Goal: Information Seeking & Learning: Learn about a topic

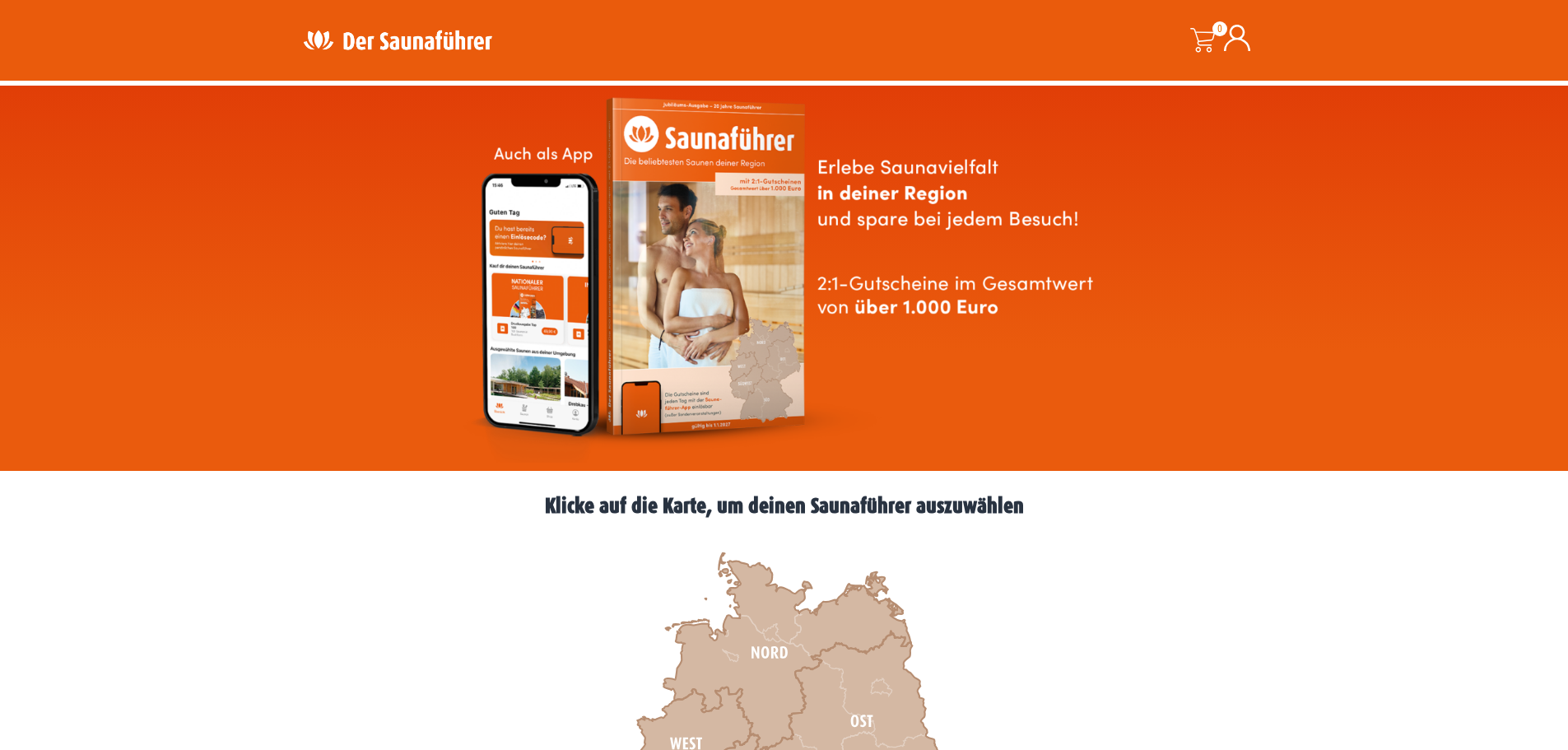
scroll to position [165, 0]
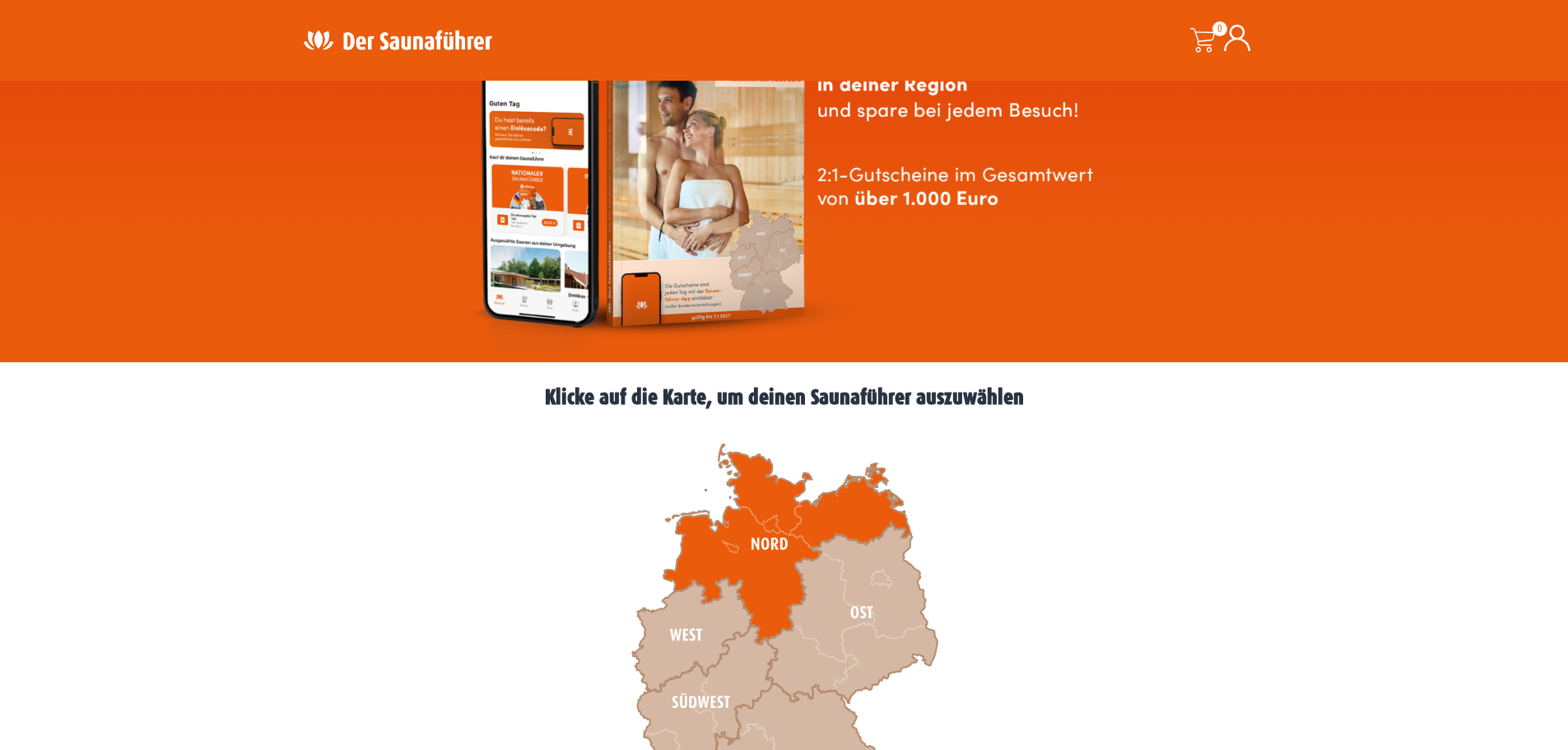
click at [773, 554] on icon at bounding box center [787, 544] width 247 height 200
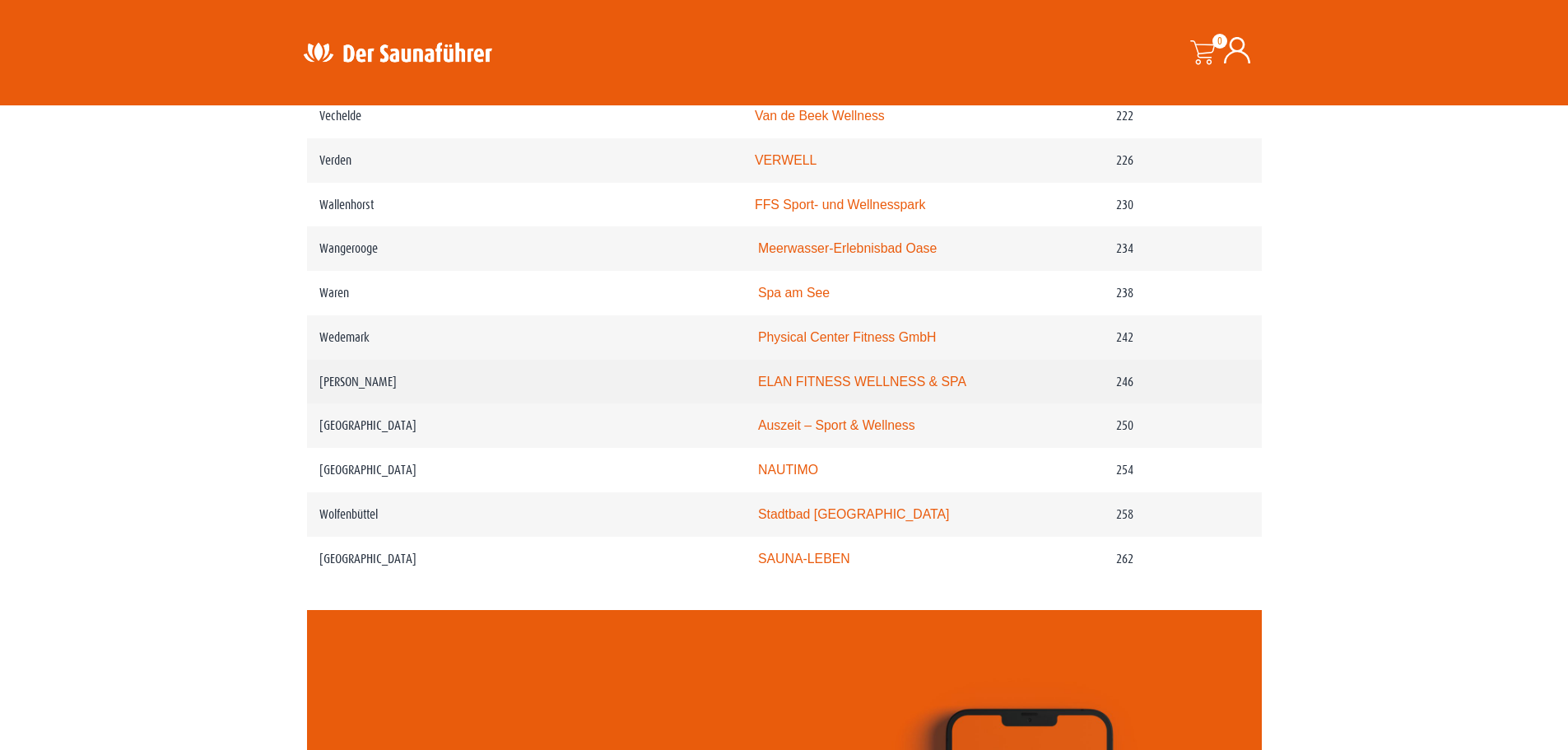
scroll to position [3291, 0]
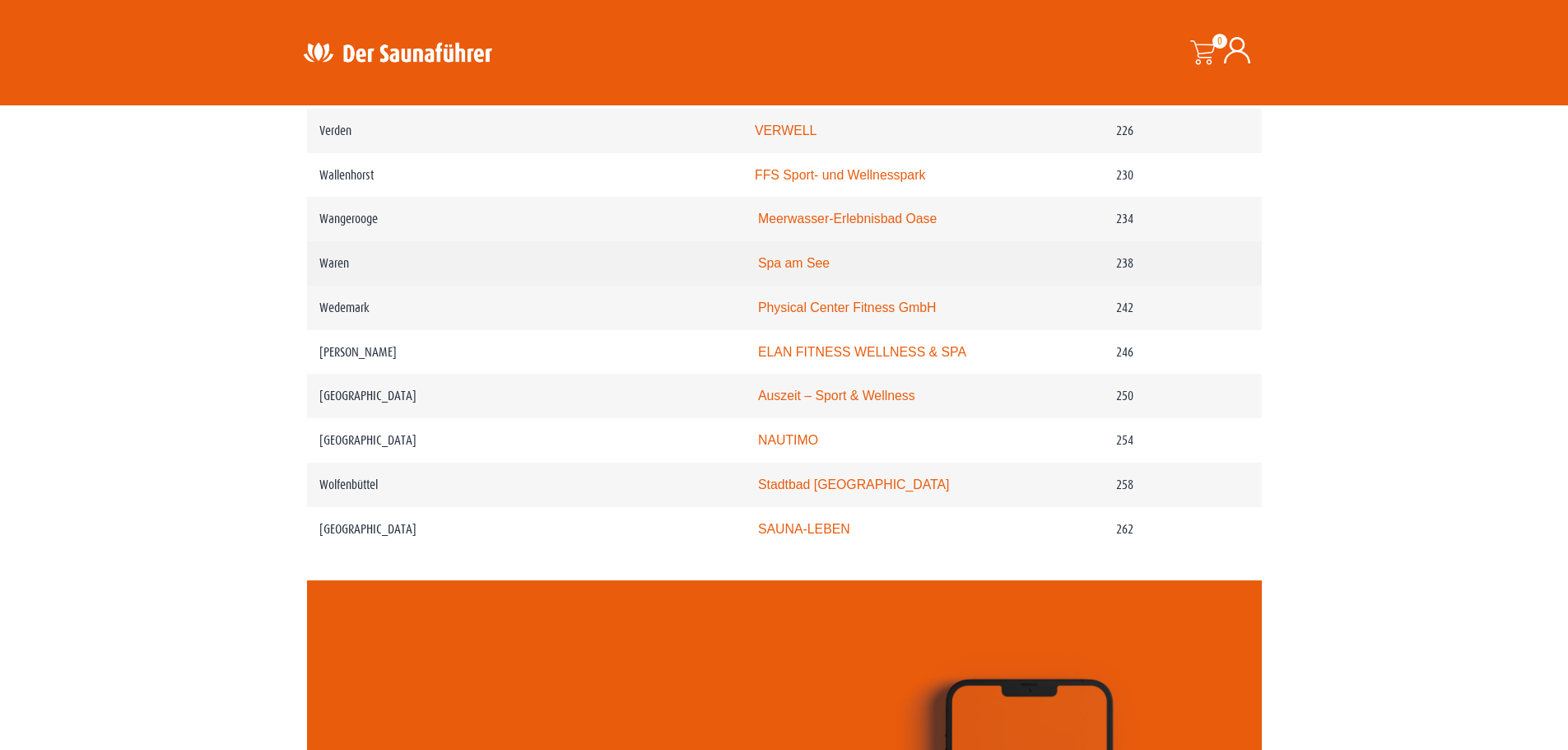
click at [815, 270] on link "Spa am See" at bounding box center [794, 263] width 72 height 14
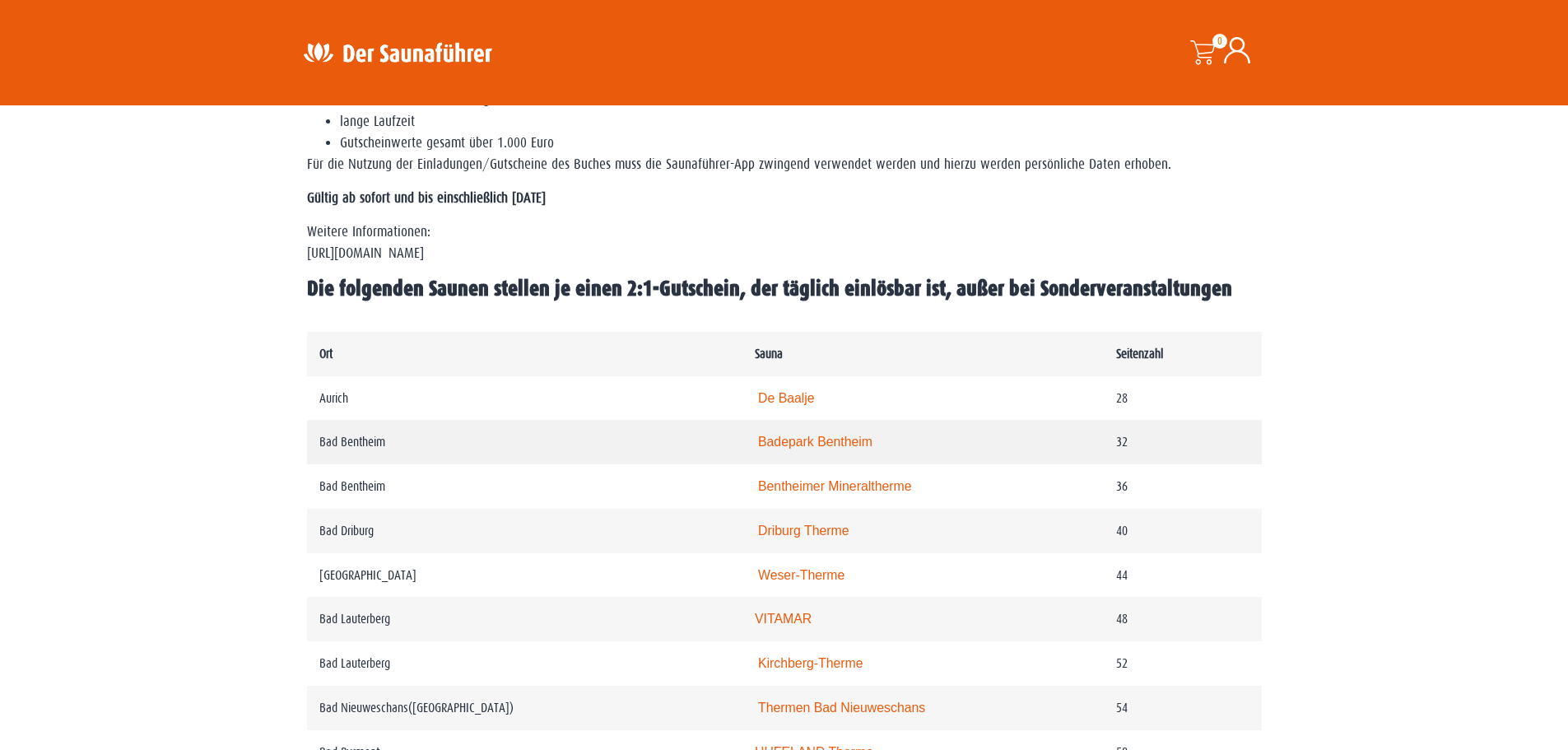
scroll to position [658, 0]
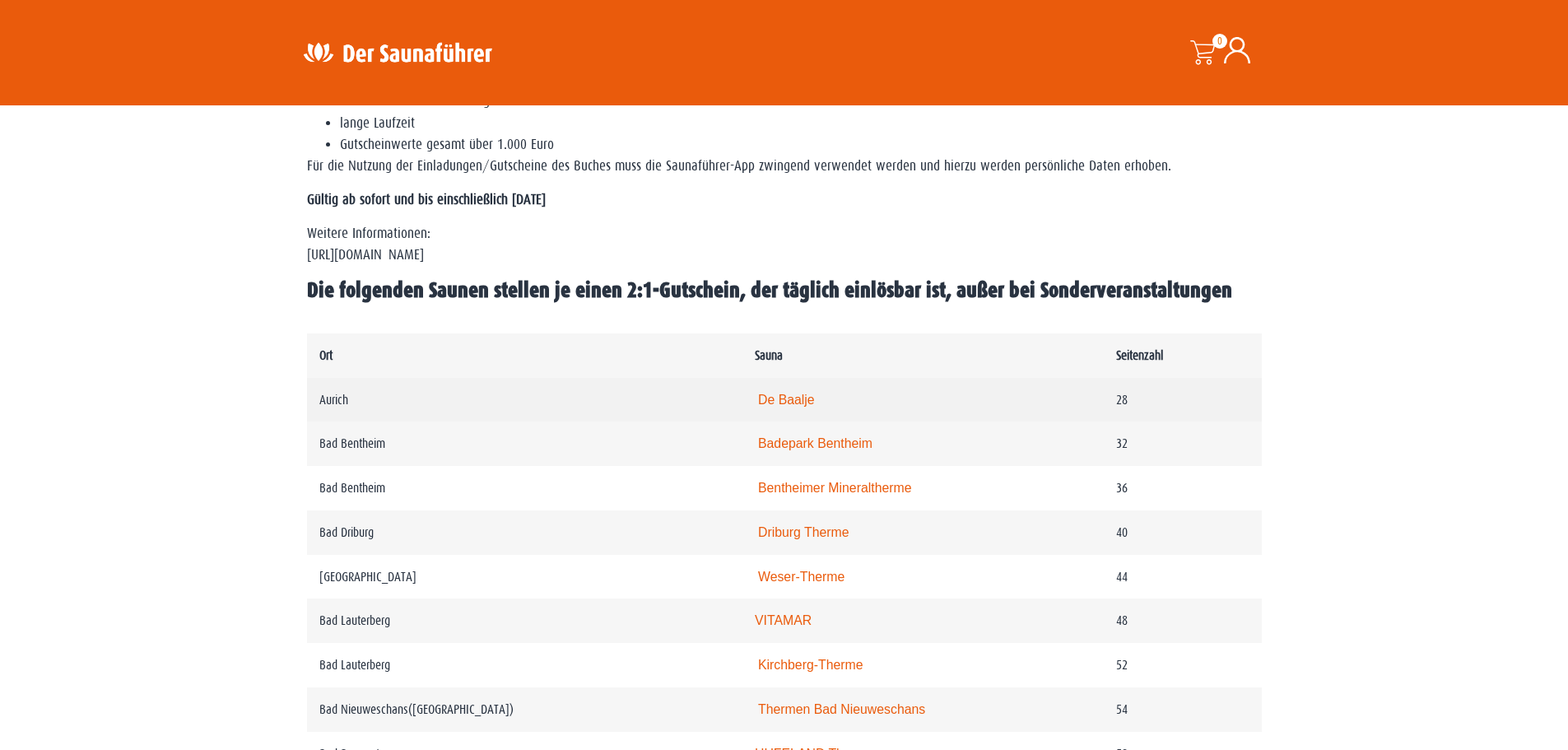
click at [796, 398] on link "De Baalje" at bounding box center [786, 399] width 57 height 14
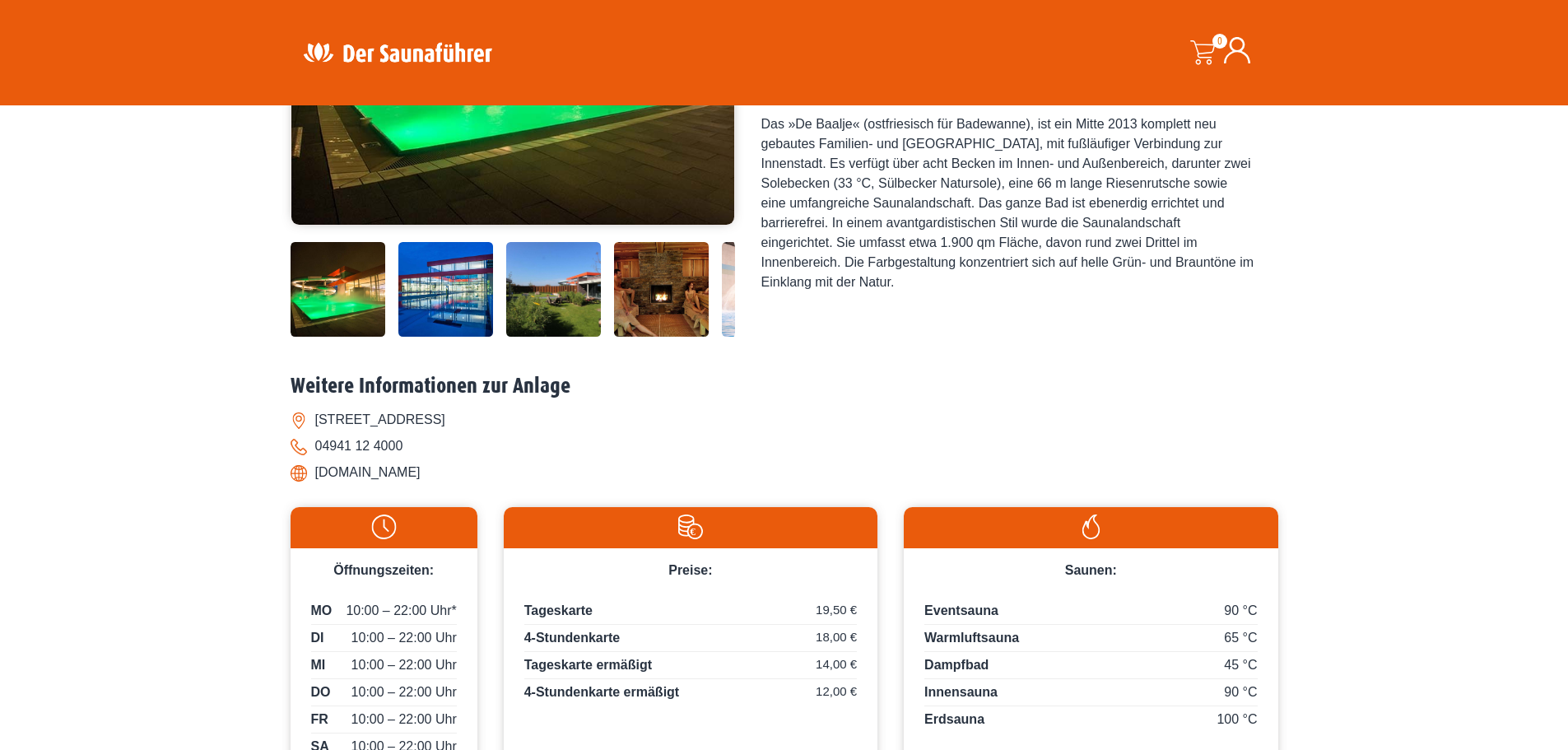
scroll to position [494, 0]
